Goal: Task Accomplishment & Management: Complete application form

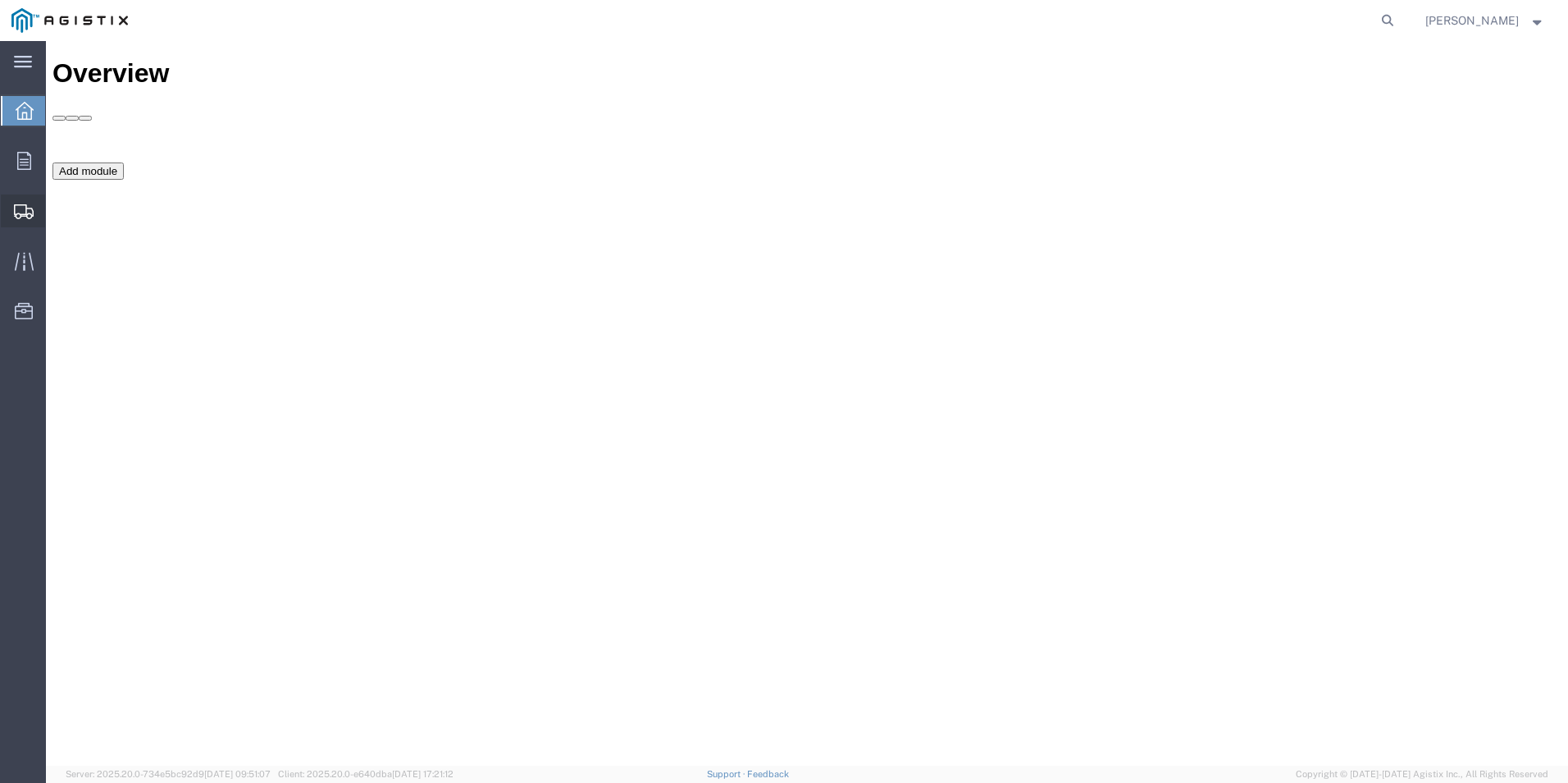
click at [0, 0] on span "Shipment Manager" at bounding box center [0, 0] width 0 height 0
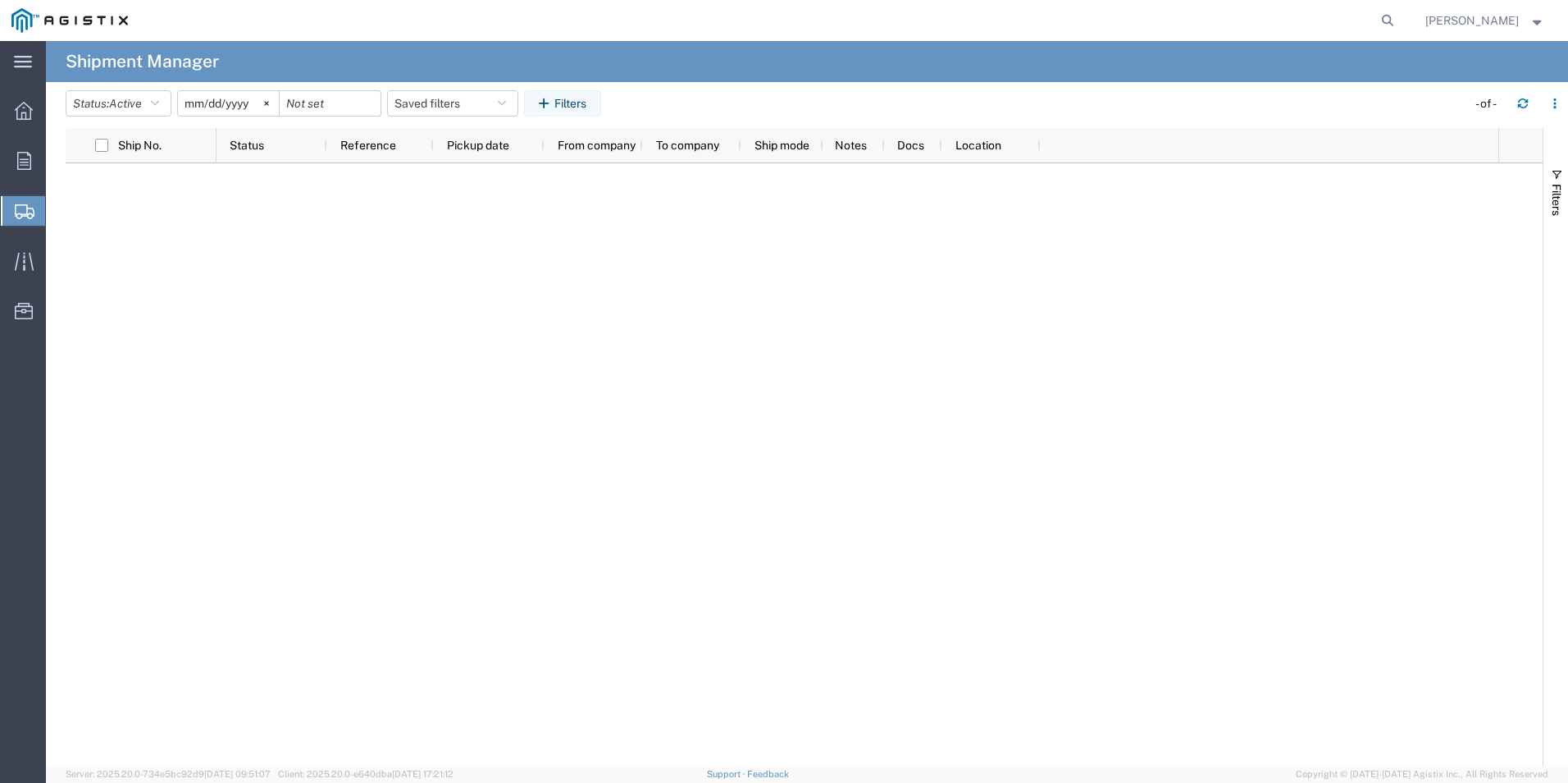
click at [0, 0] on span "Create Shipment" at bounding box center [0, 0] width 0 height 0
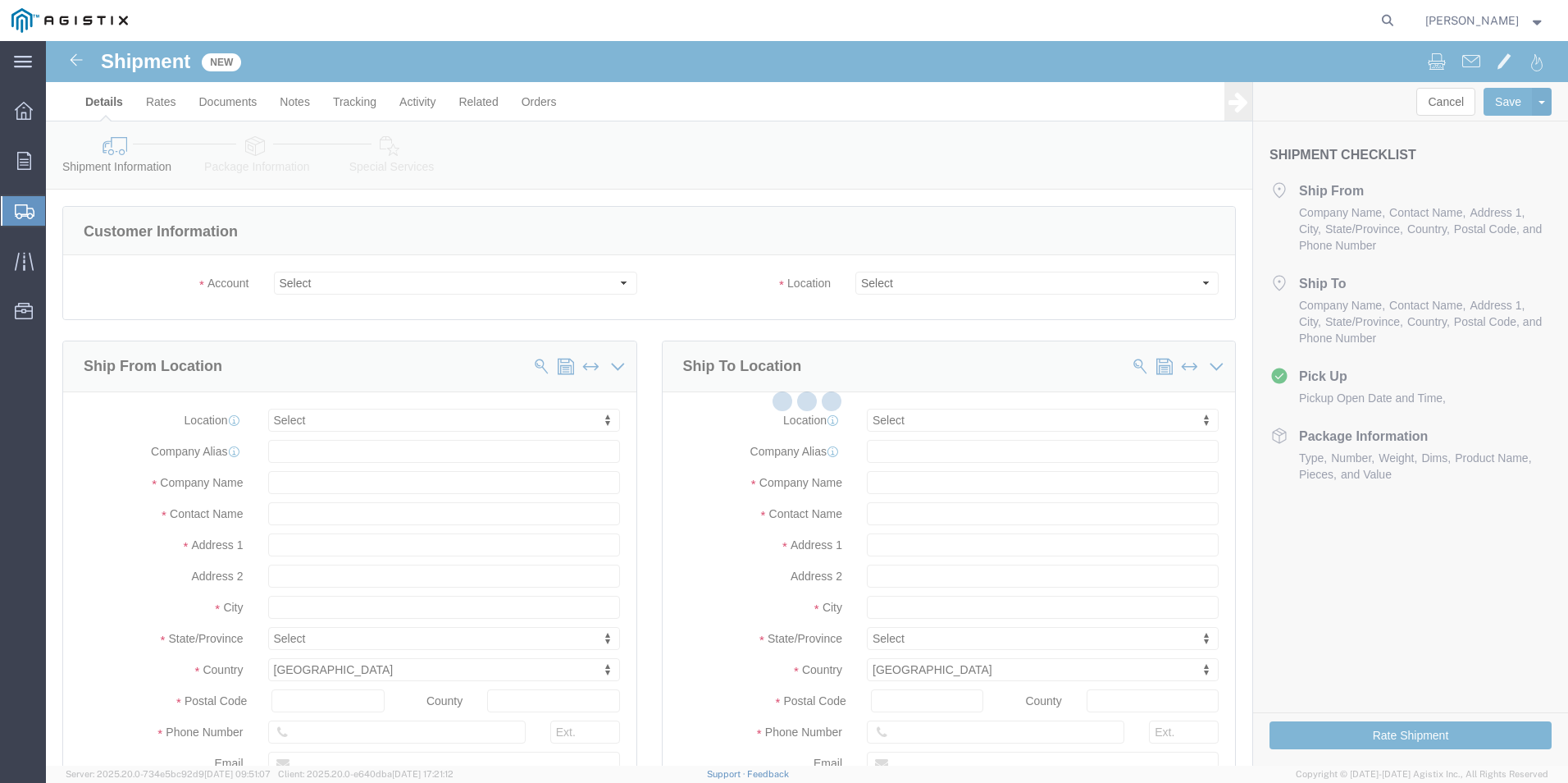
select select
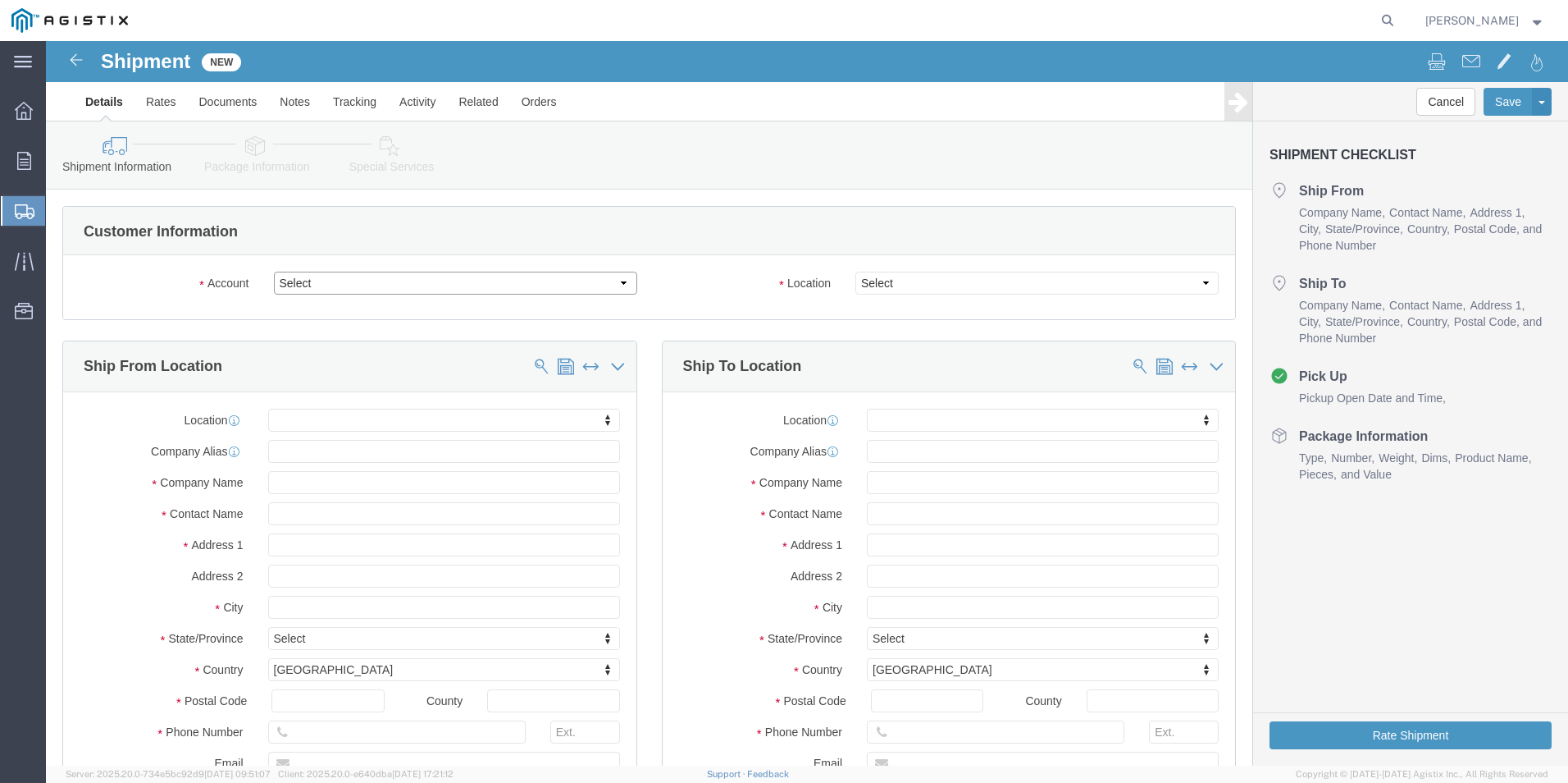
click select "Select Mitsubishi Electric Power PG&E"
select select "9596"
click select "Select Mitsubishi Electric Power PG&E"
select select
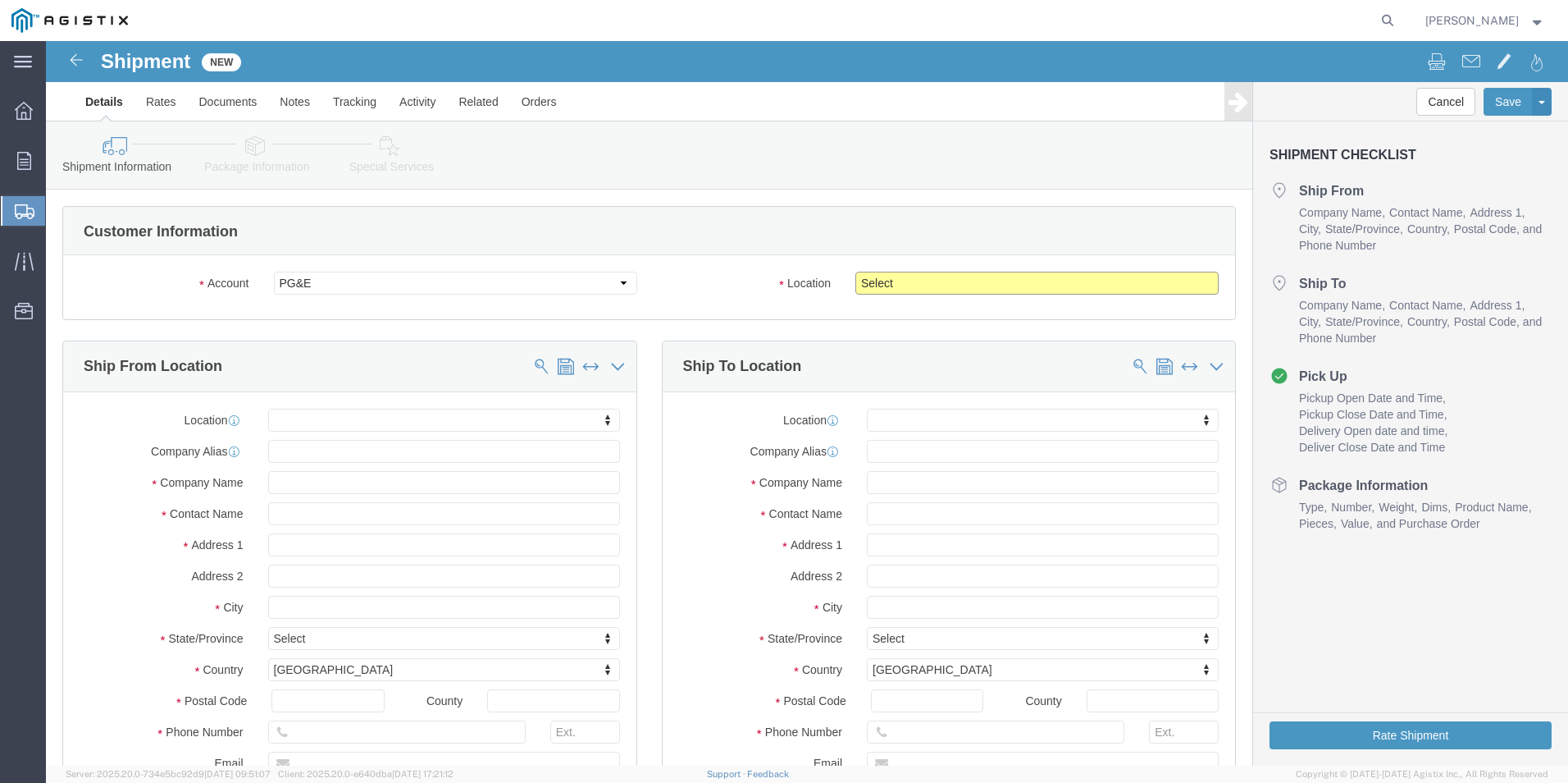
click select "Select All Others [GEOGRAPHIC_DATA] [GEOGRAPHIC_DATA] [GEOGRAPHIC_DATA] [GEOGRA…"
select select "23082"
click select "Select All Others [GEOGRAPHIC_DATA] [GEOGRAPHIC_DATA] [GEOGRAPHIC_DATA] [GEOGRA…"
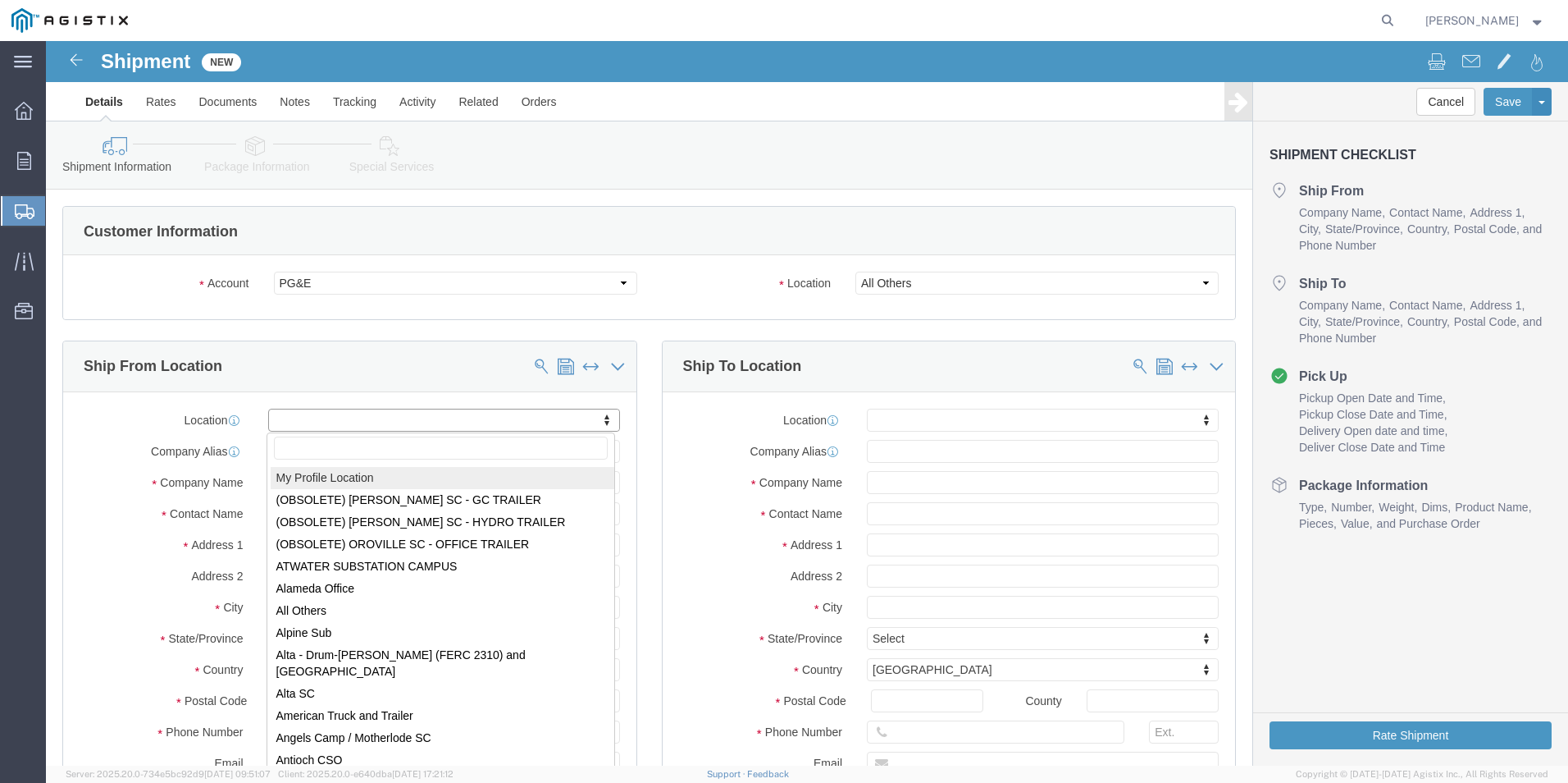
select select "MYPROFILE"
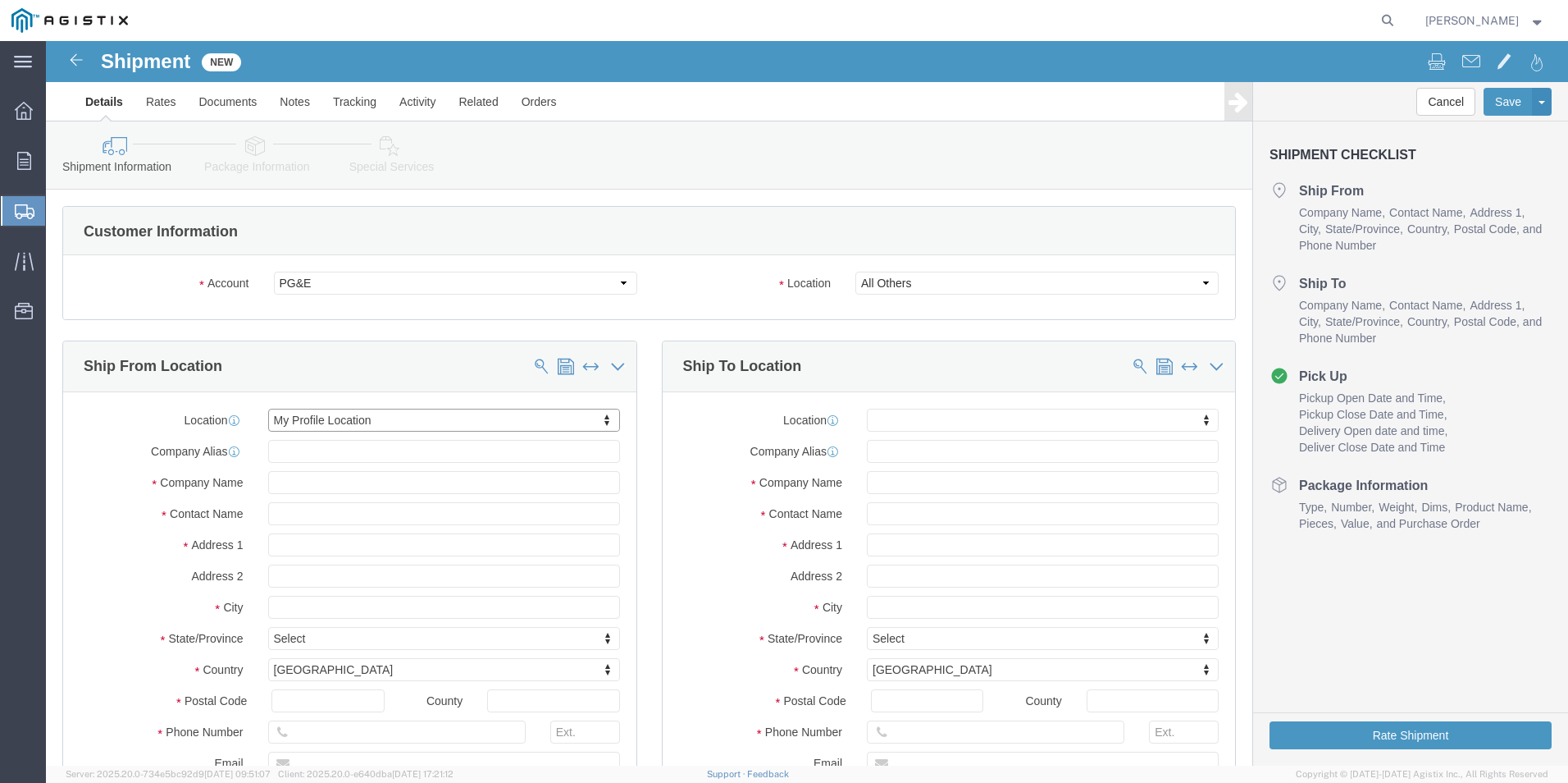
select select "PA"
click input "text"
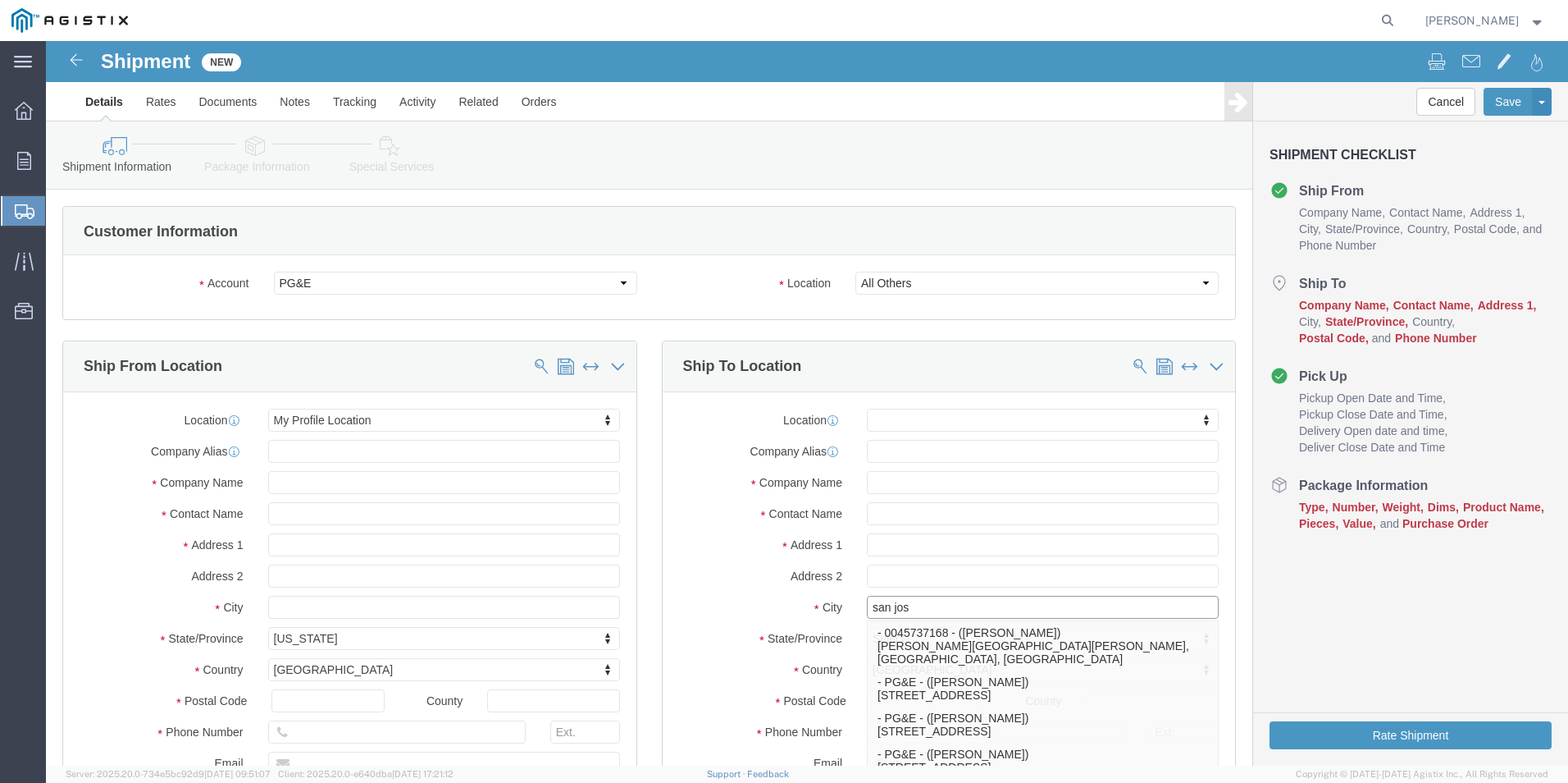
type input "san jose"
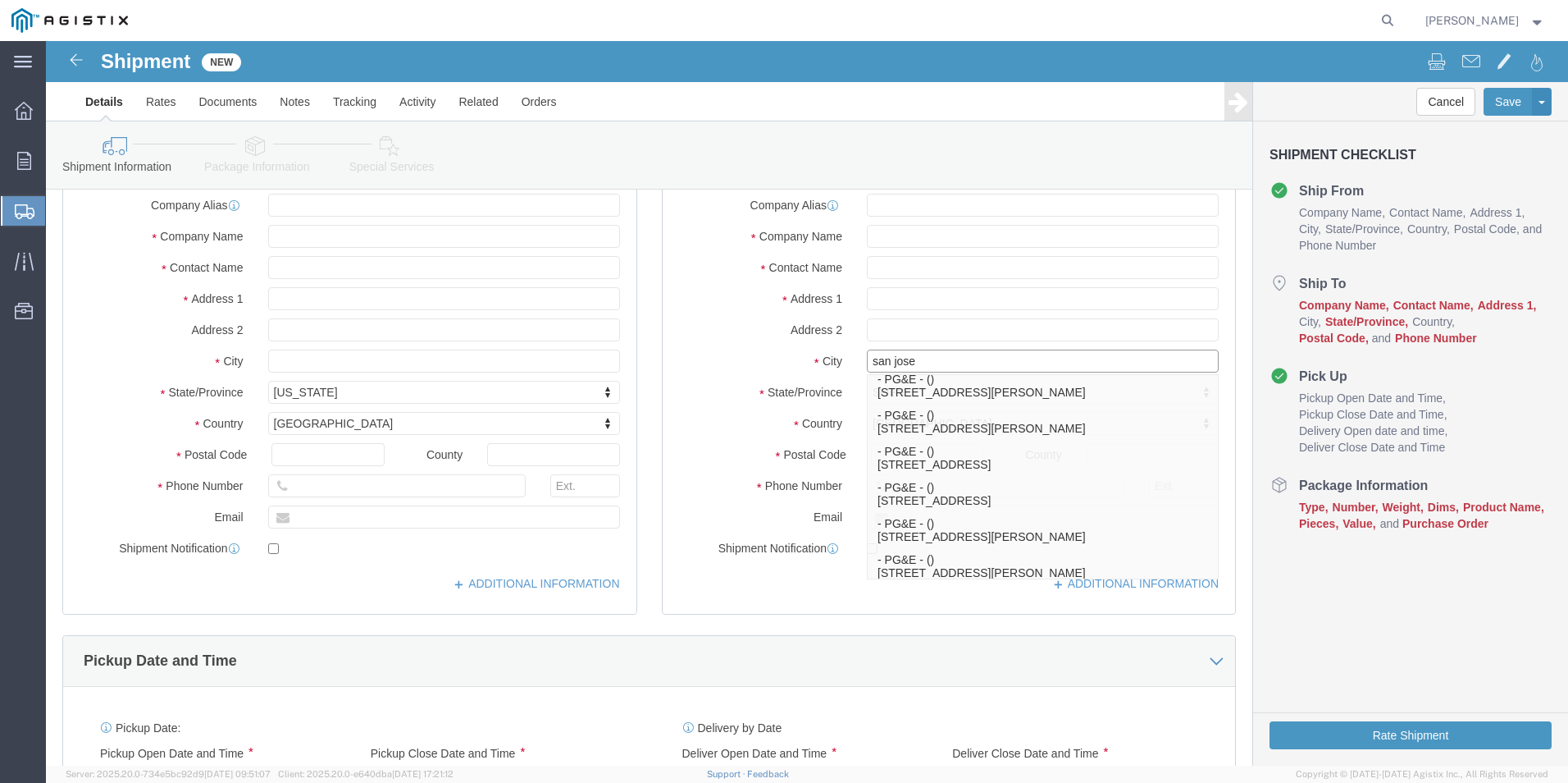
scroll to position [71, 0]
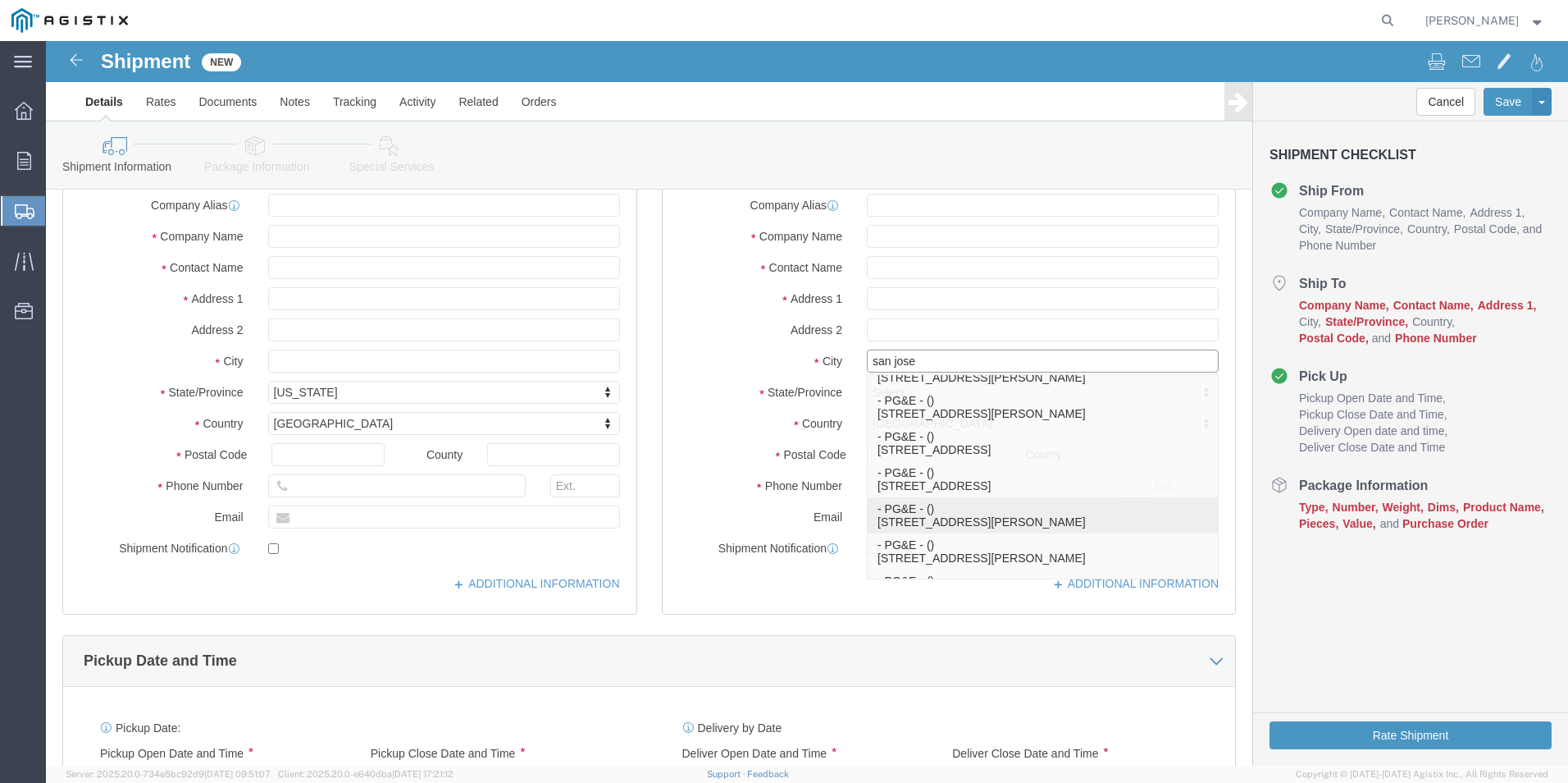
click p "- PG&E - () [STREET_ADDRESS][PERSON_NAME]"
select select "CA"
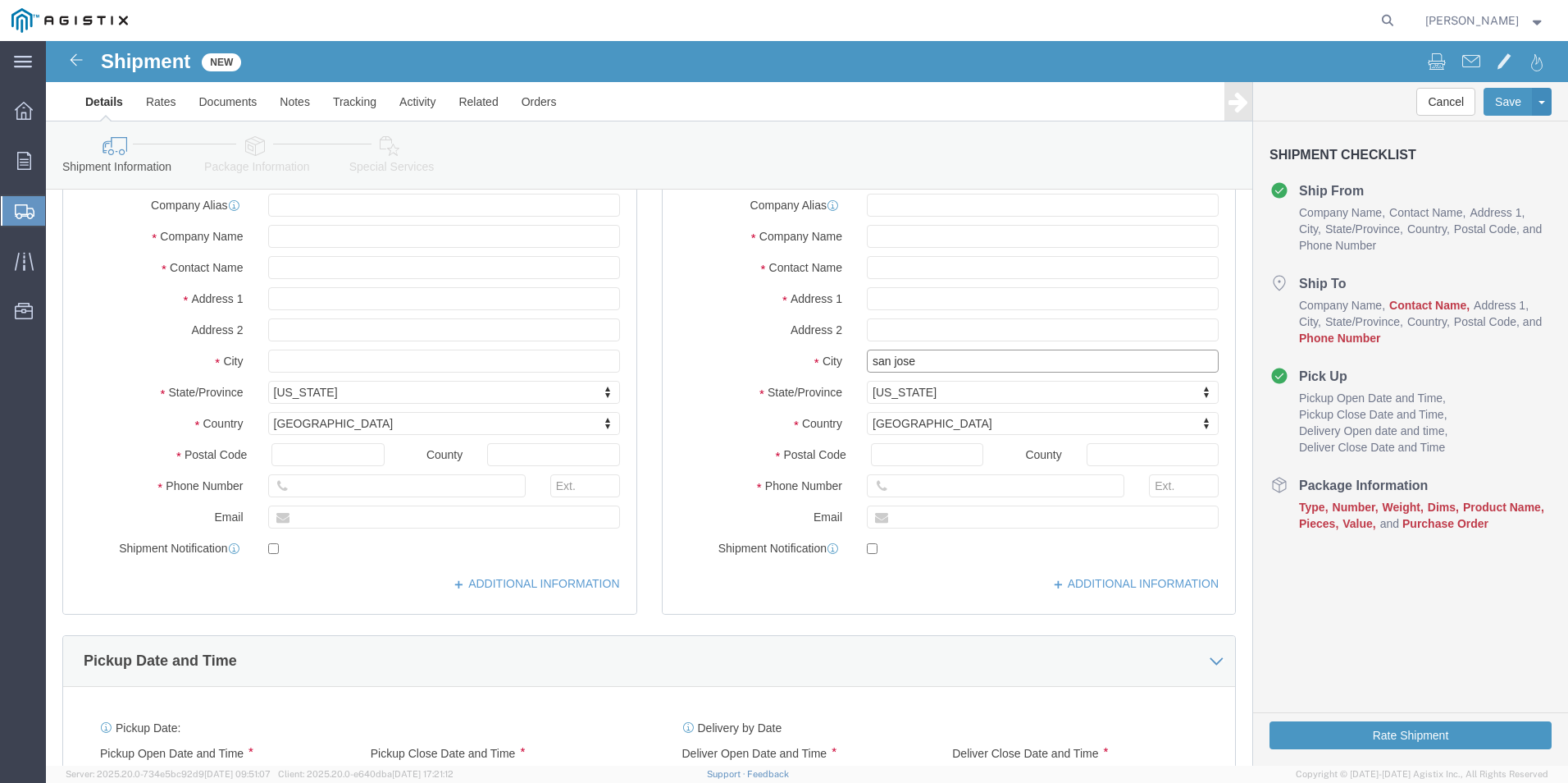
type input "[GEOGRAPHIC_DATA][PERSON_NAME]"
click input "text"
paste input "[PERSON_NAME]"
type input "[PERSON_NAME]"
click input "text"
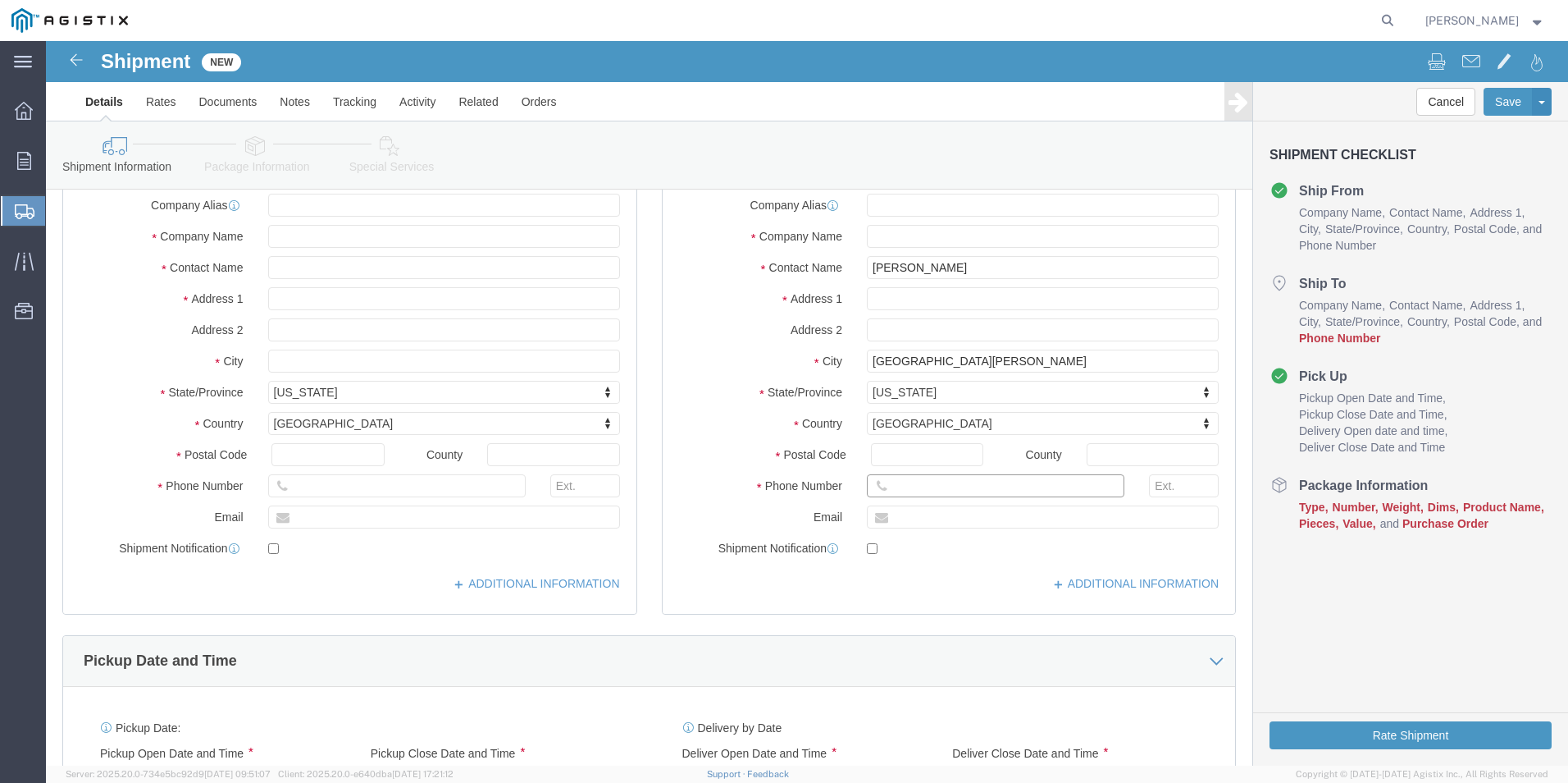
paste input "[PHONE_NUMBER]"
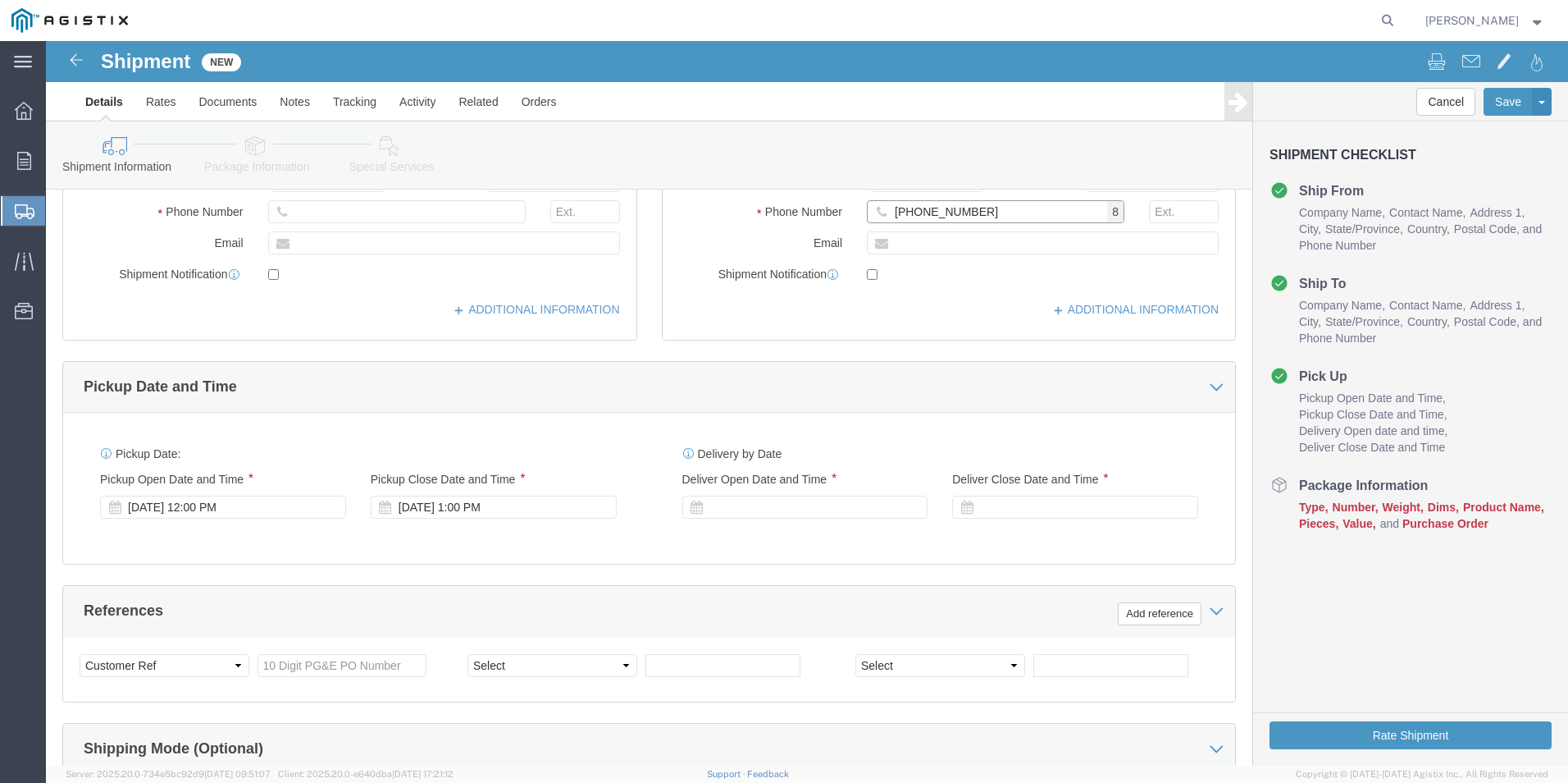
scroll to position [657, 0]
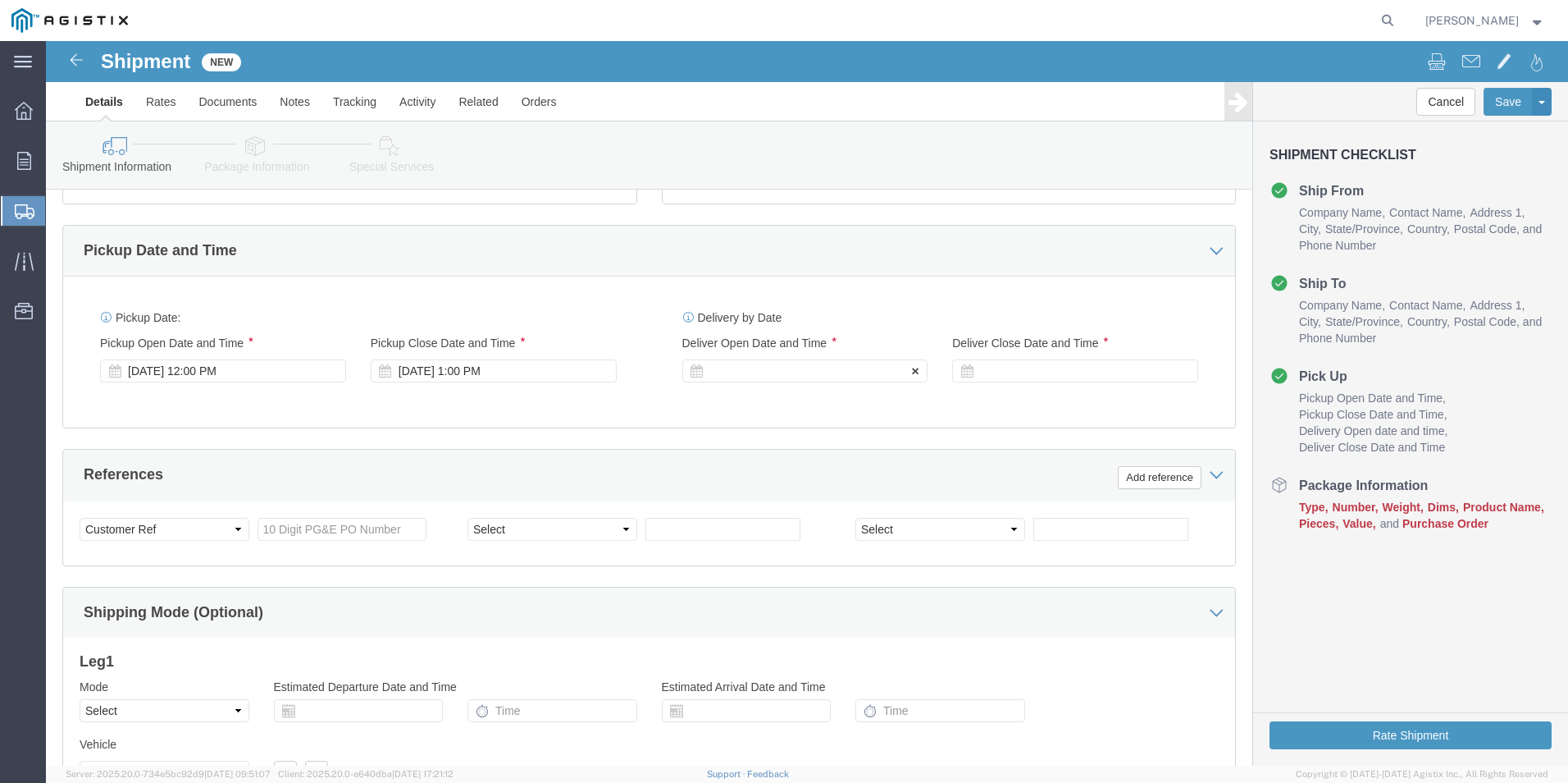
type input "[PHONE_NUMBER]"
click div
click button "Apply"
click div
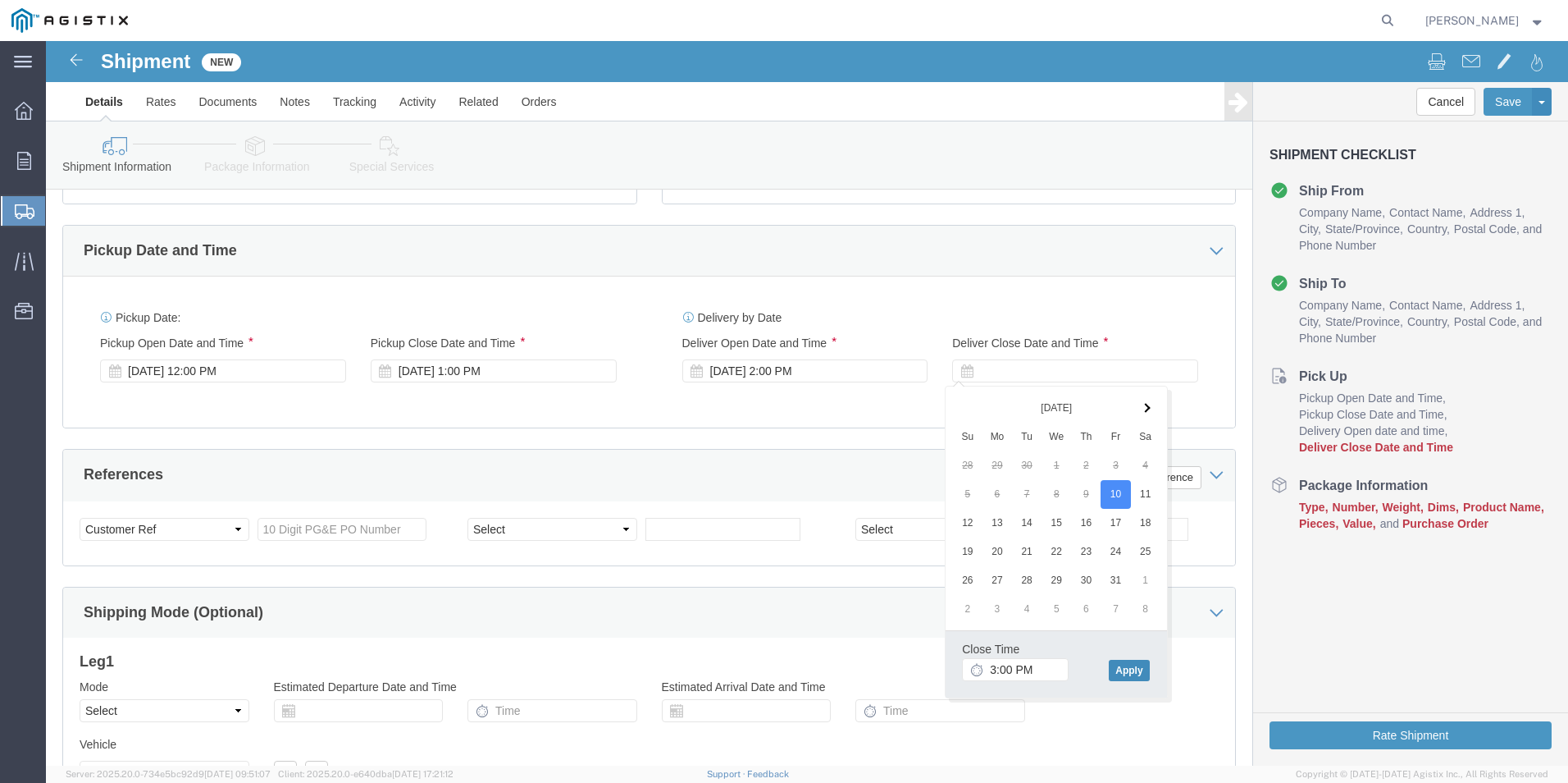
click button "Apply"
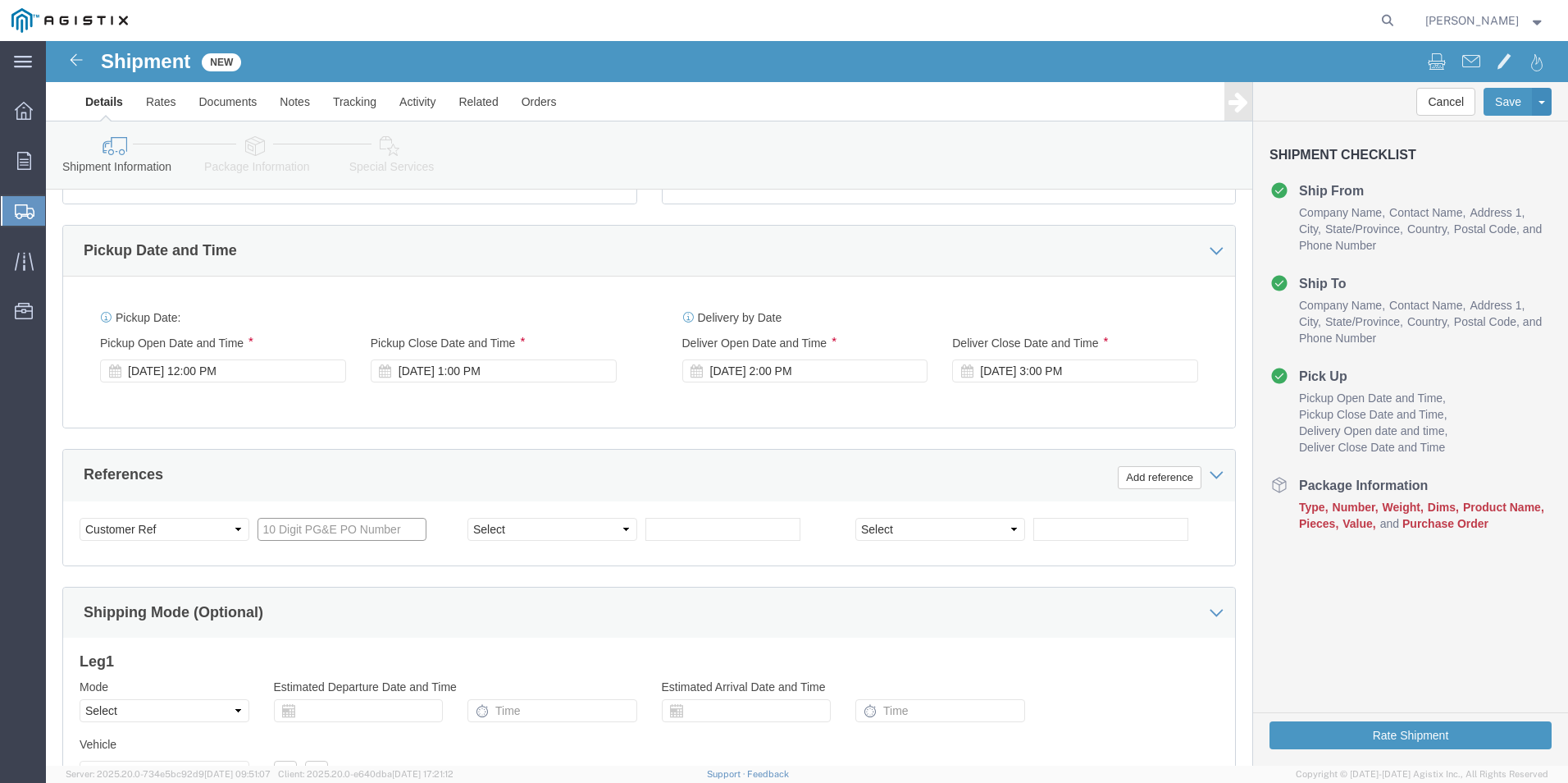
click input "text"
paste input "2700846210"
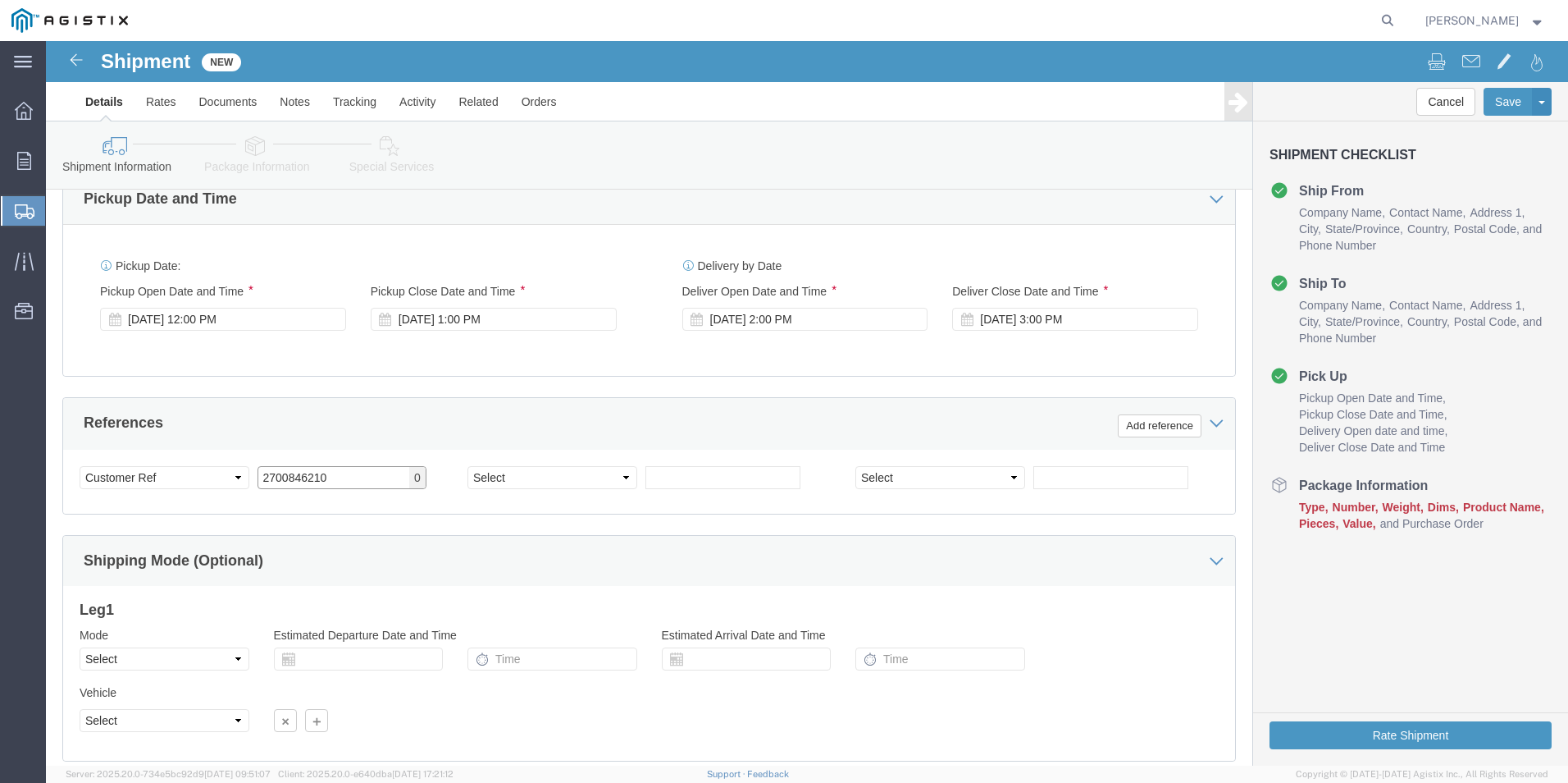
scroll to position [819, 0]
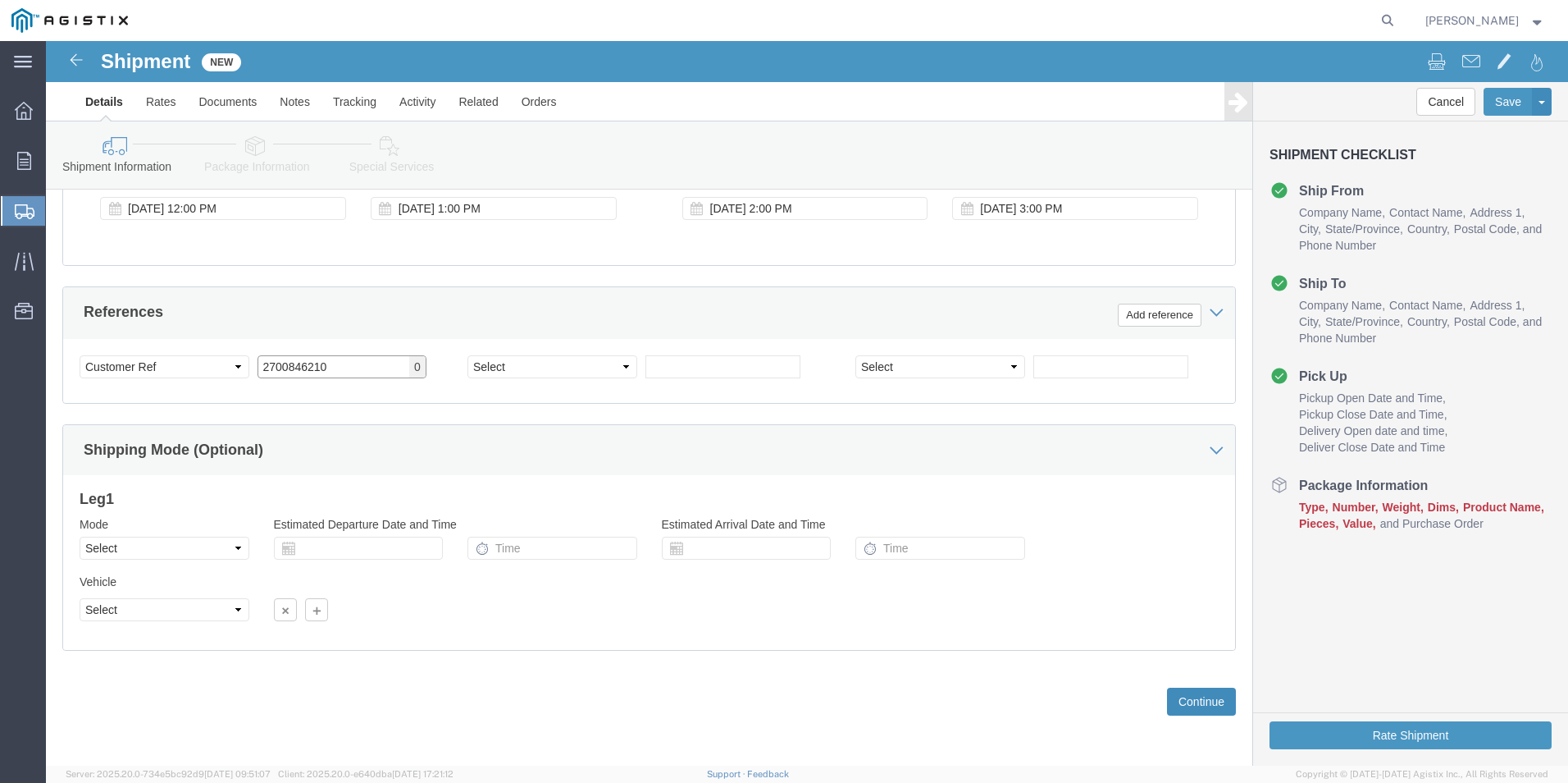
type input "2700846210"
click button "Continue"
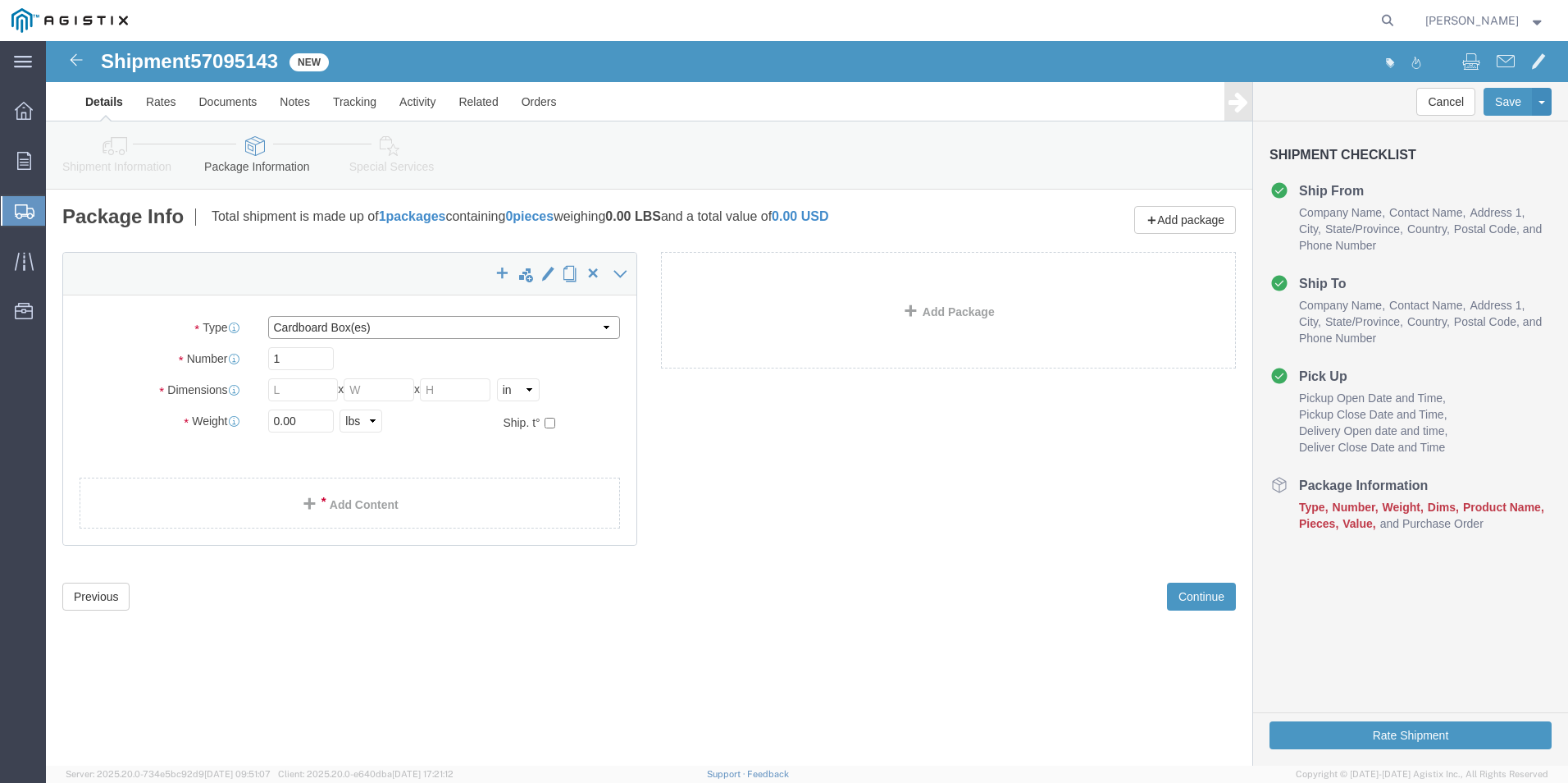
click select "Select Bulk Bundle(s) Cardboard Box(es) Carton(s) Crate(s) Drum(s) (Fiberboard)…"
select select "NKCR"
click select "Select Bulk Bundle(s) Cardboard Box(es) Carton(s) Crate(s) Drum(s) (Fiberboard)…"
click input "text"
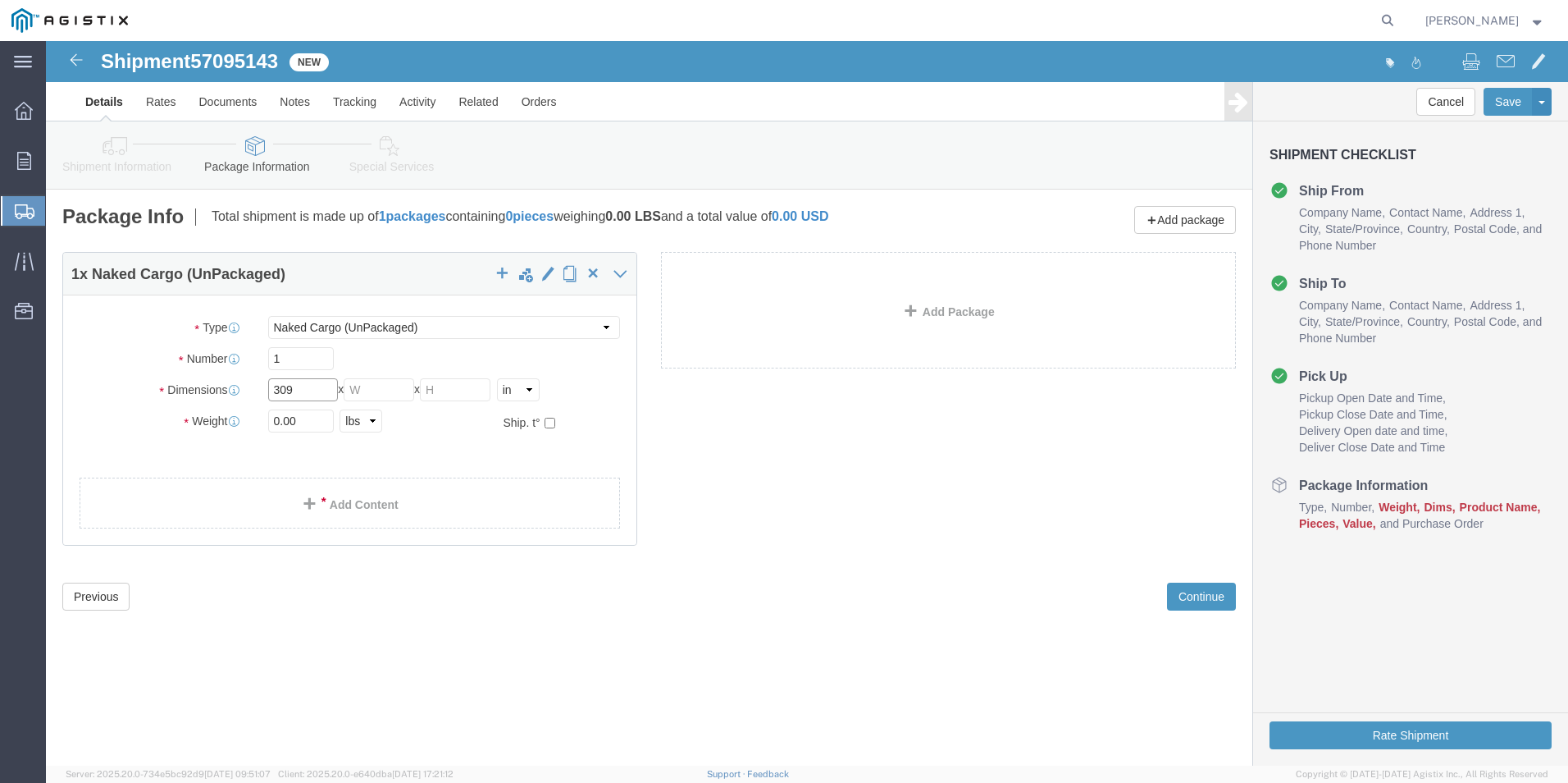
type input "309"
type input "136"
type input "145"
click input "0.00"
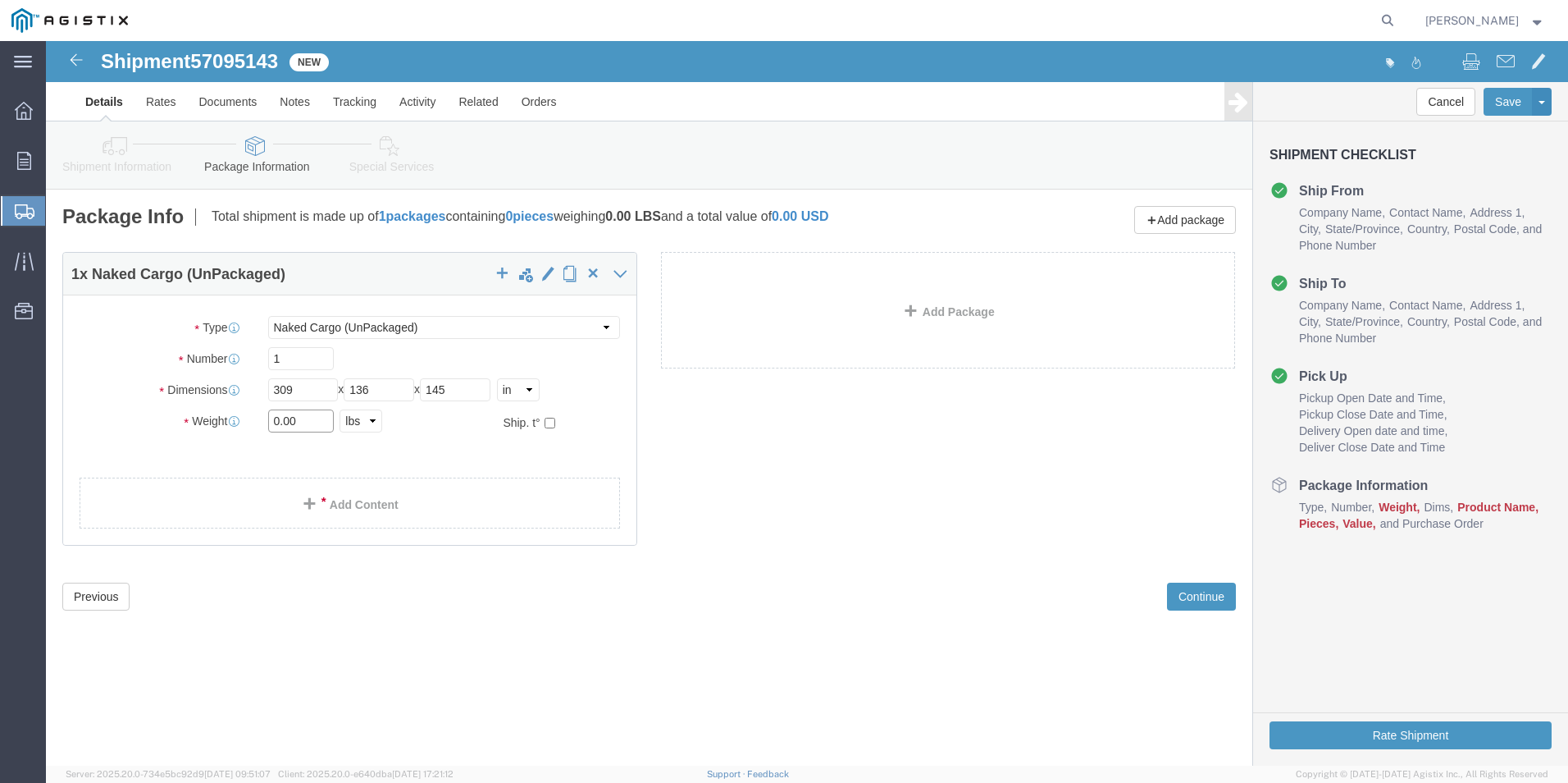
drag, startPoint x: 261, startPoint y: 384, endPoint x: 152, endPoint y: 380, distance: 109.1
click div "Weight 0.00 Select kgs lbs Ship. t°"
type input "7927"
click span "button"
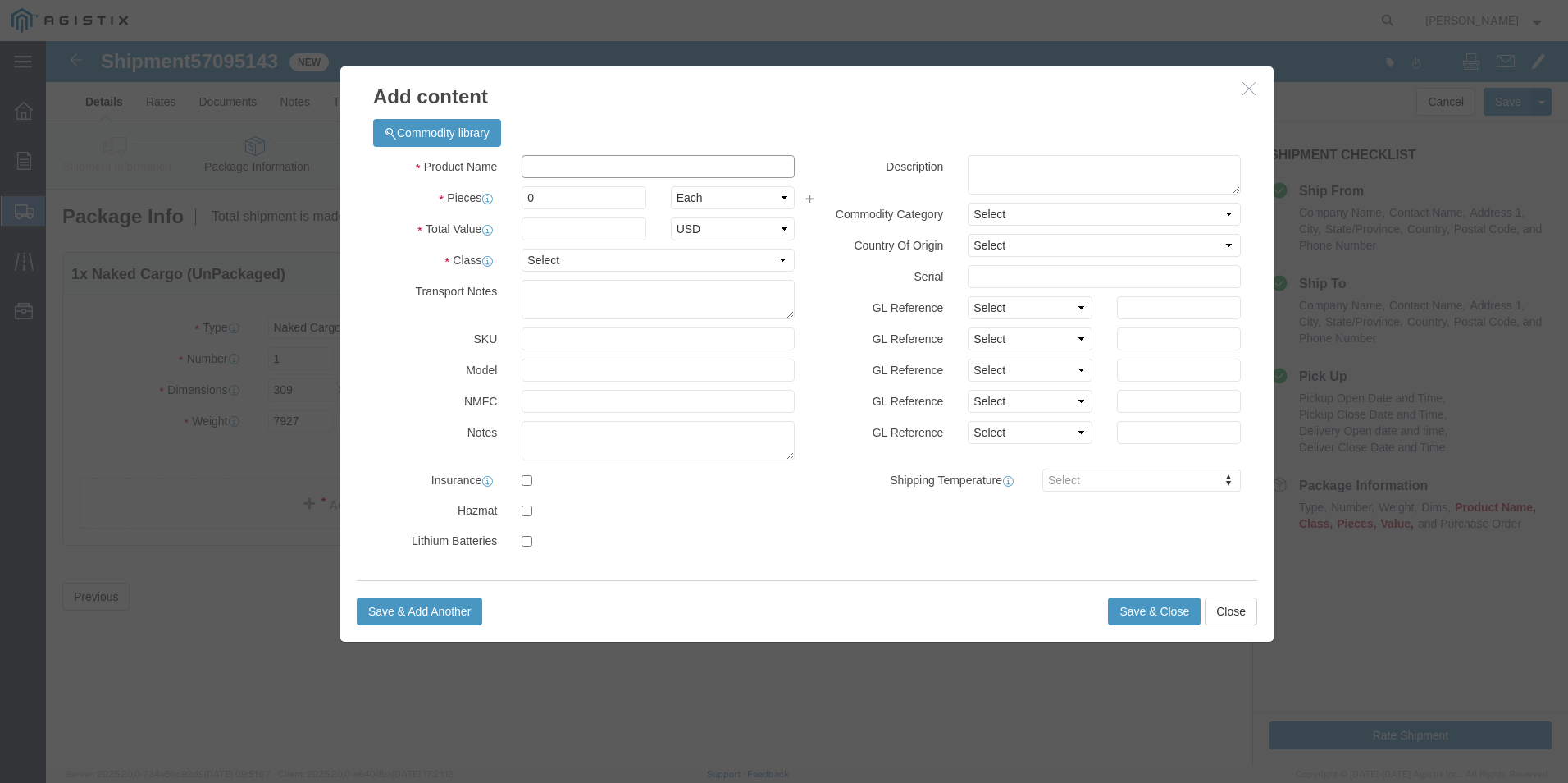
click input "text"
type input "GCB"
click input "0"
drag, startPoint x: 508, startPoint y: 162, endPoint x: 454, endPoint y: 142, distance: 57.6
click div "Pieces 0 Select Bag Barrels 100Board Feet Bottle Box Blister Pack Carats Can Ca…"
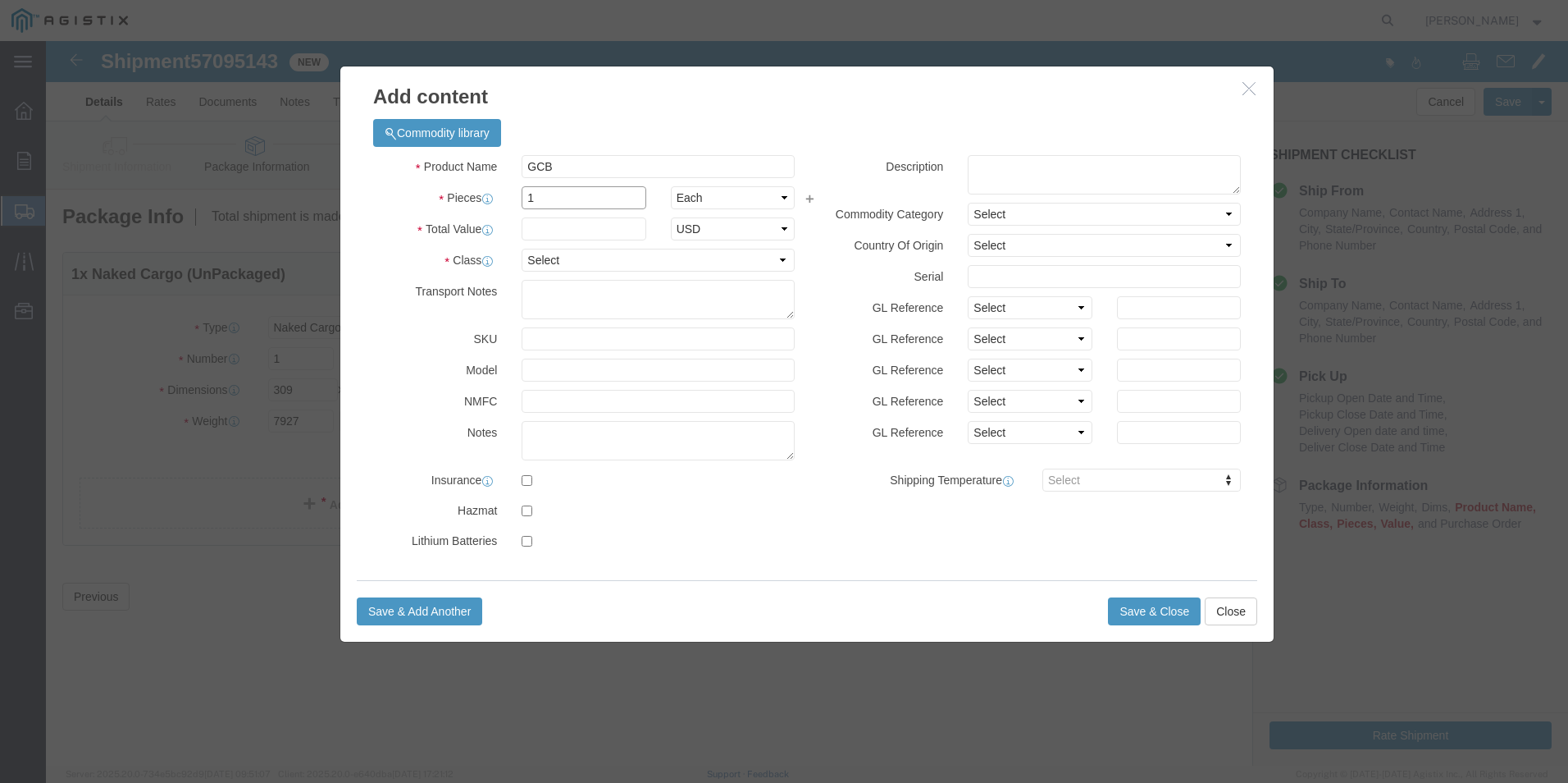
type input "1"
click div "Product Name GCB Pieces 1 Select Bag Barrels 100Board Feet Bottle Box Blister P…"
click input "text"
type input "360211"
click select "Select 50 55 60 65 70 85 92.5 100 125 175 250 300 400"
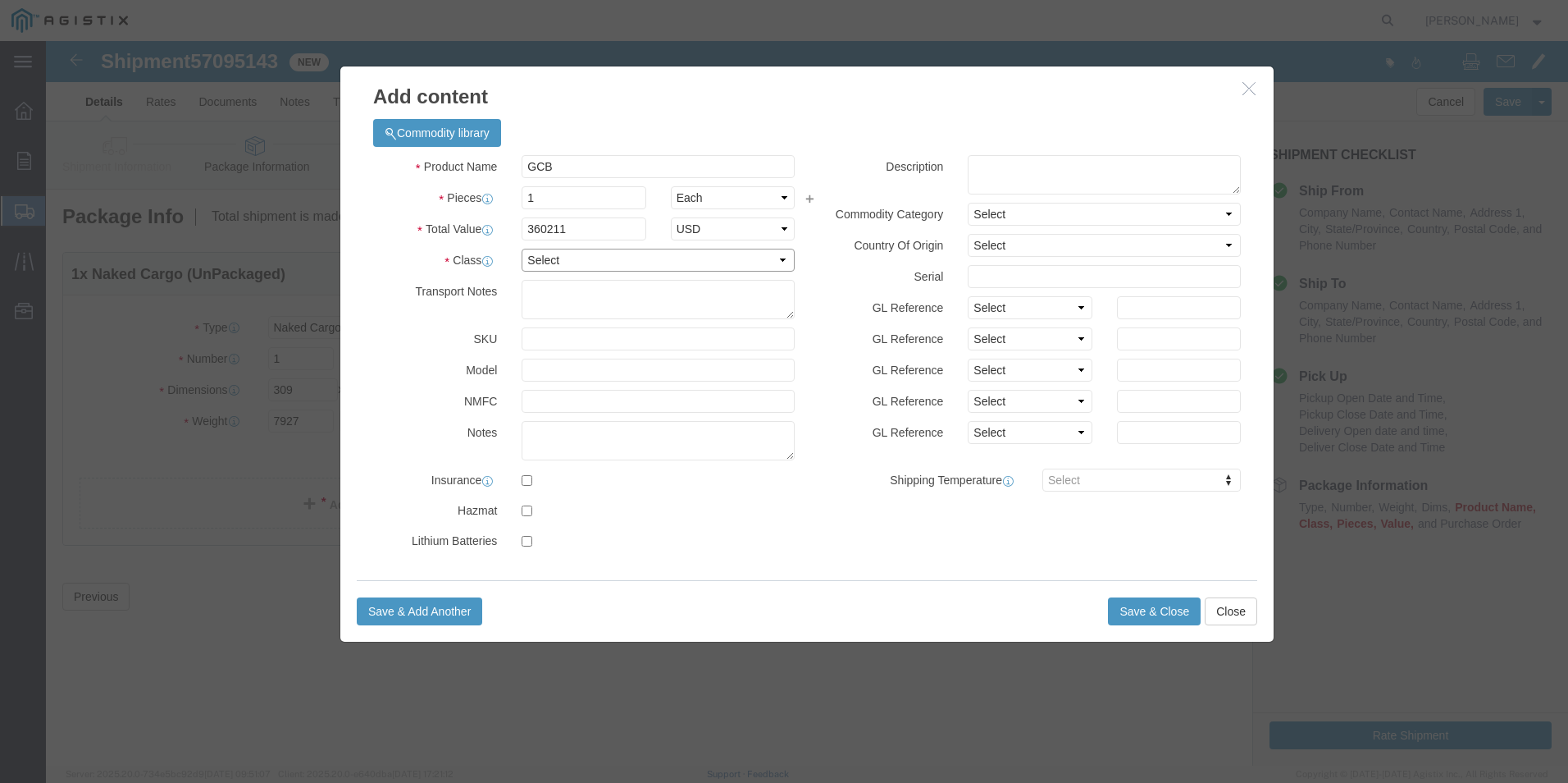
select select "175"
click select "Select 50 55 60 65 70 85 92.5 100 125 175 250 300 400"
click button "Save & Close"
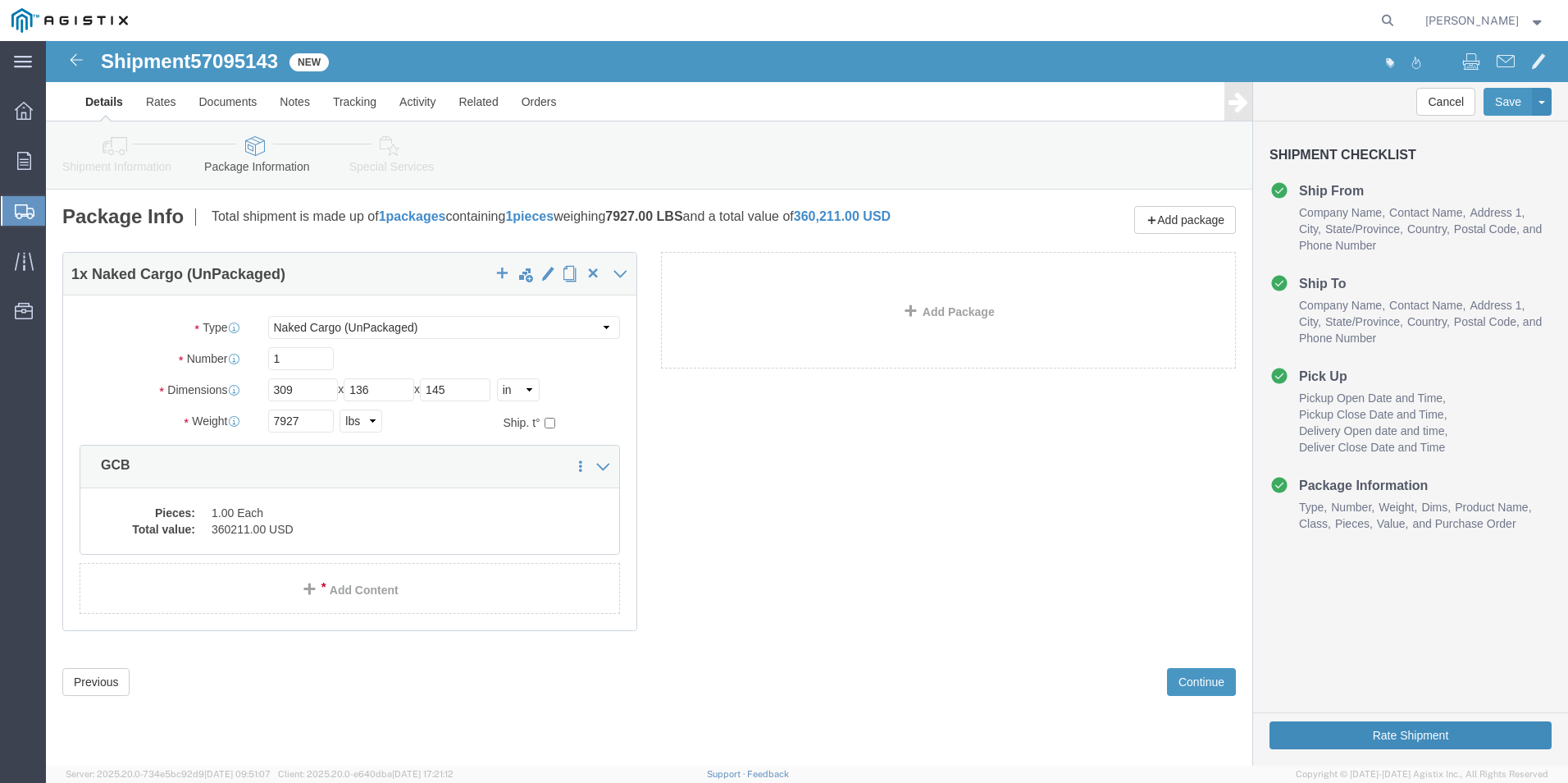
click button "Rate Shipment"
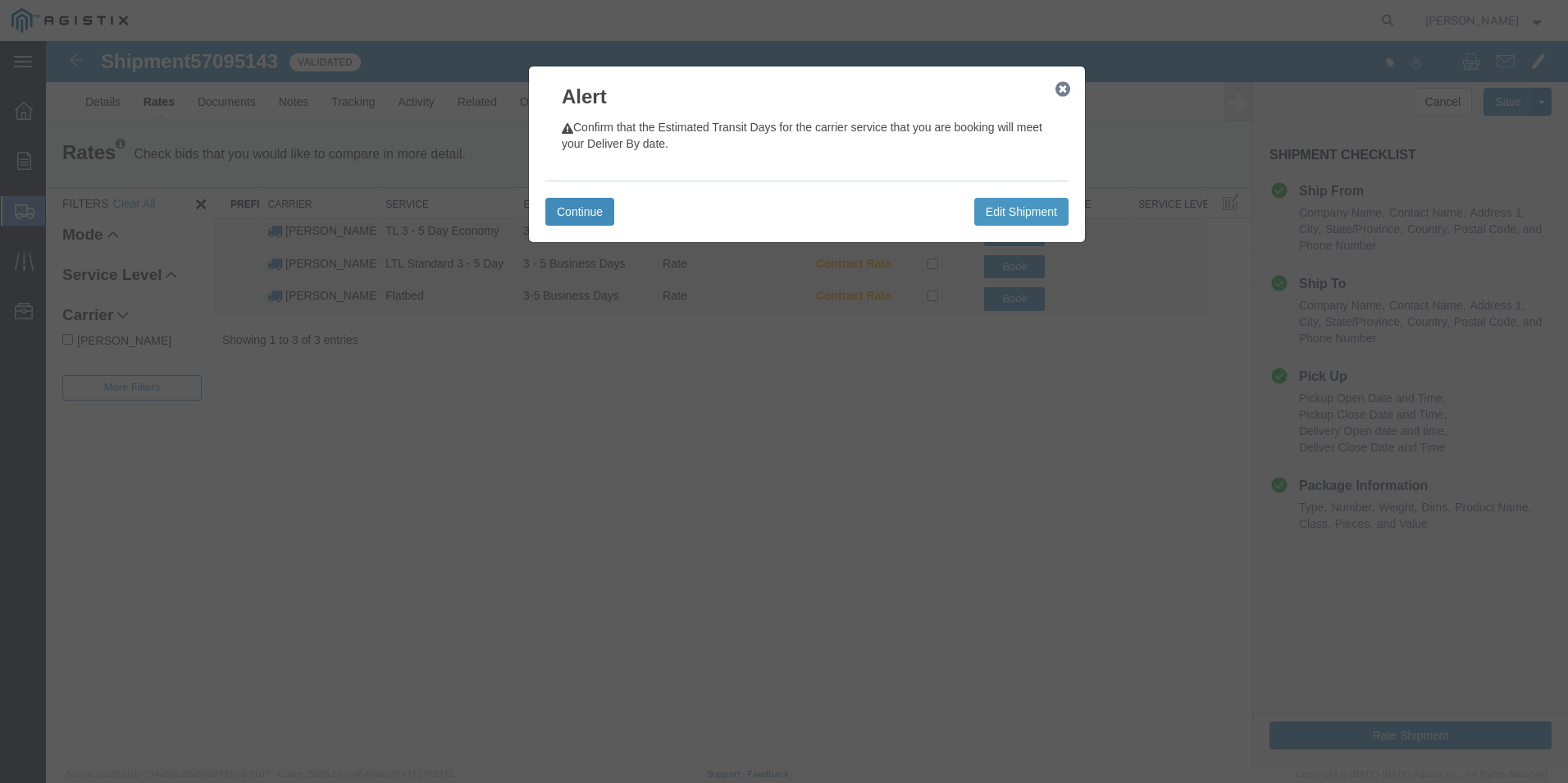
click at [599, 211] on button "Continue" at bounding box center [580, 211] width 68 height 28
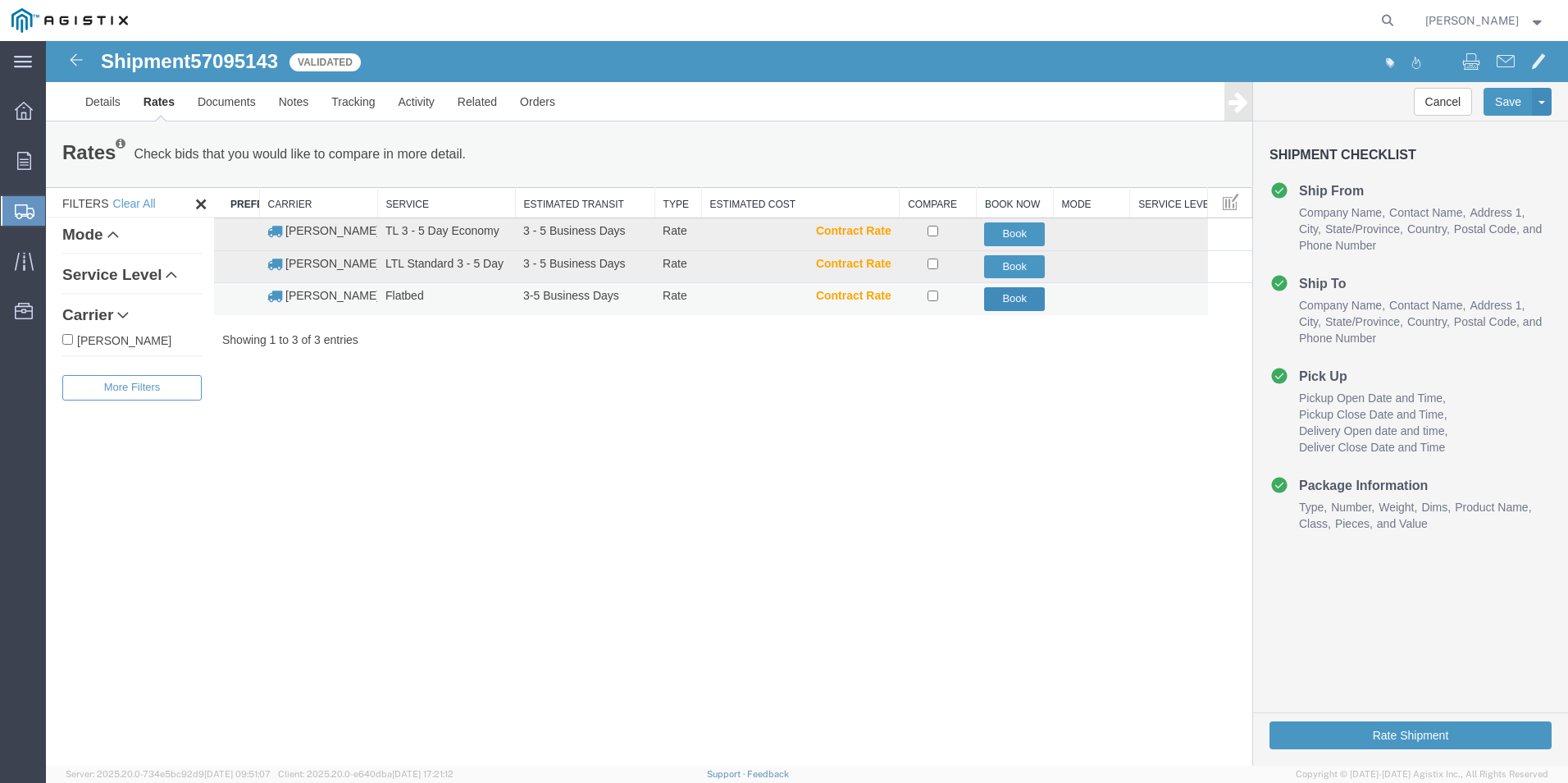
click at [1013, 303] on button "Book" at bounding box center [1014, 299] width 61 height 23
